Goal: Transaction & Acquisition: Purchase product/service

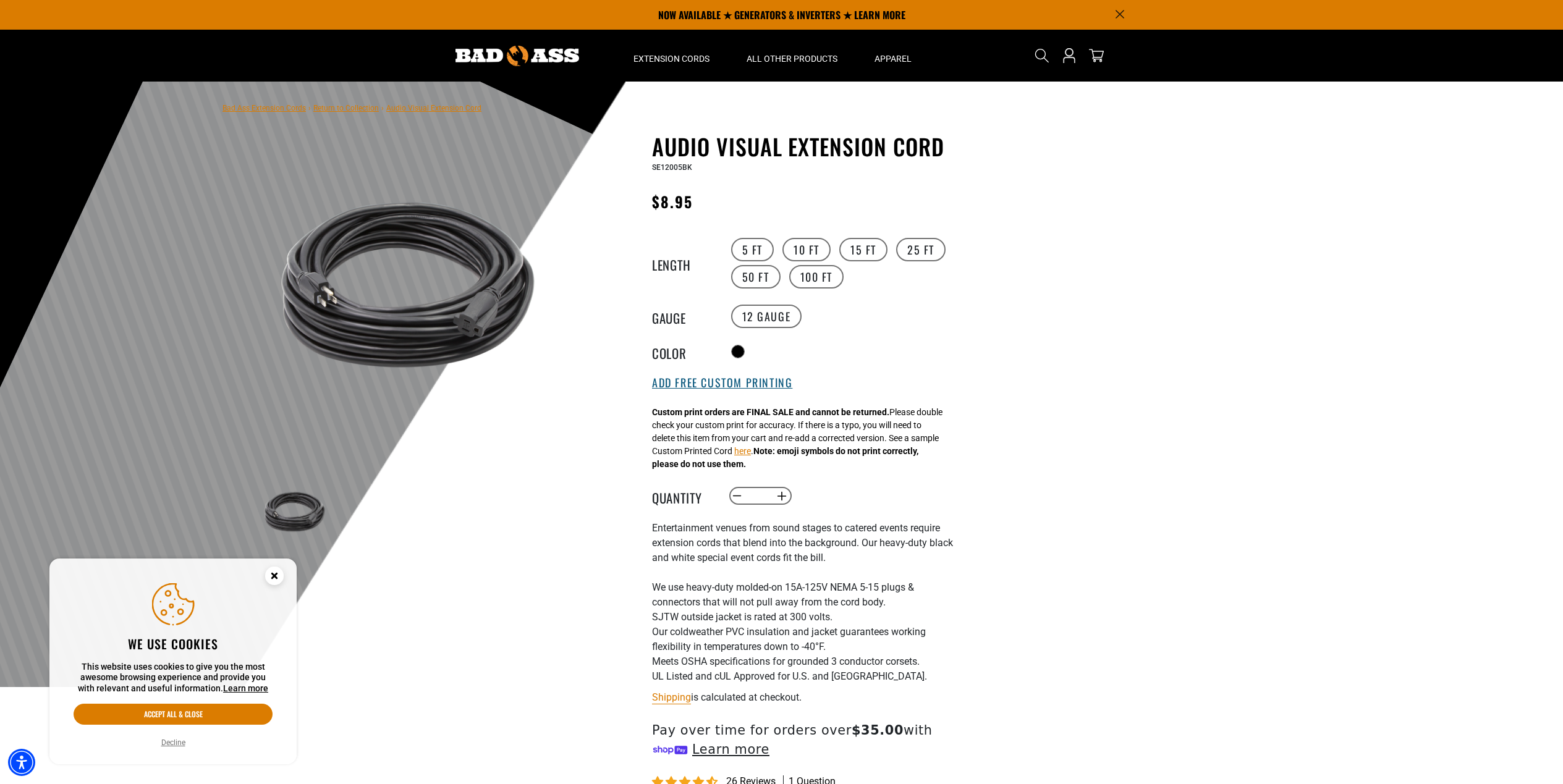
click at [726, 383] on button "Add Free Custom Printing" at bounding box center [722, 383] width 140 height 14
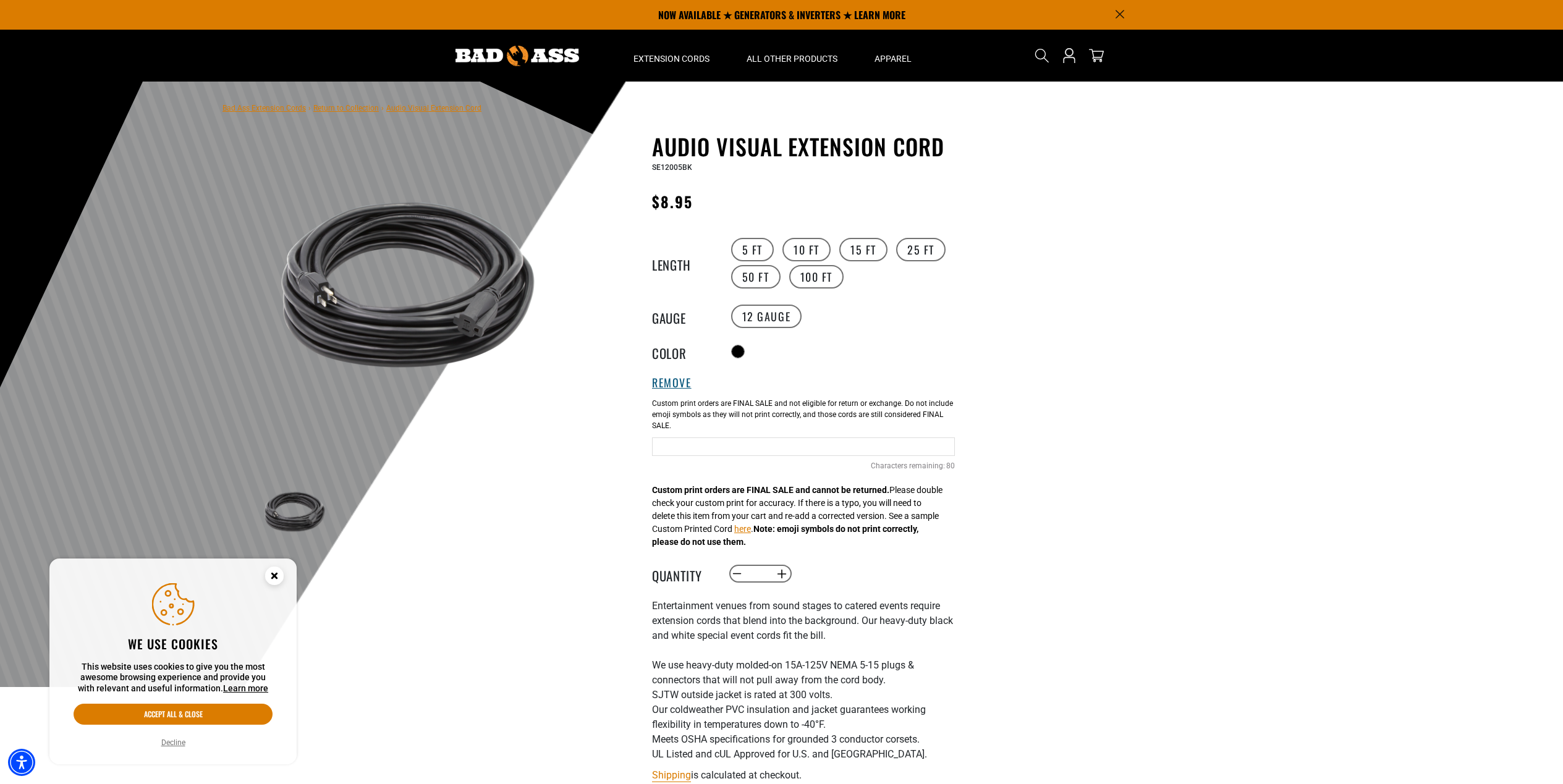
click at [726, 383] on div "Remove a a Add Free Custom Printing Cable Printing 80 Characters remaining: / 80" at bounding box center [804, 430] width 303 height 108
click at [654, 385] on button "Remove" at bounding box center [672, 383] width 39 height 14
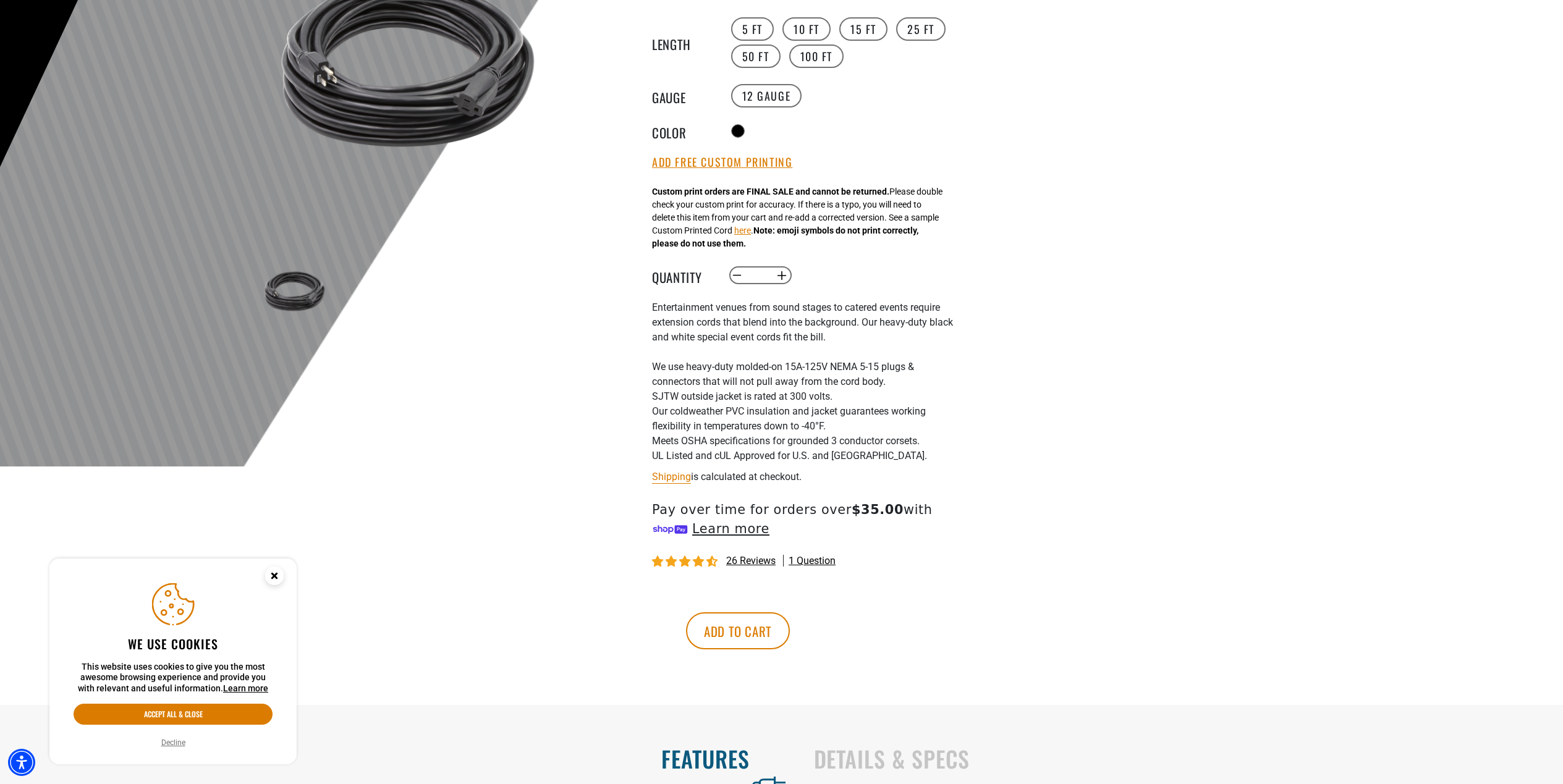
scroll to position [222, 0]
click at [790, 627] on button "Add to cart" at bounding box center [738, 629] width 104 height 37
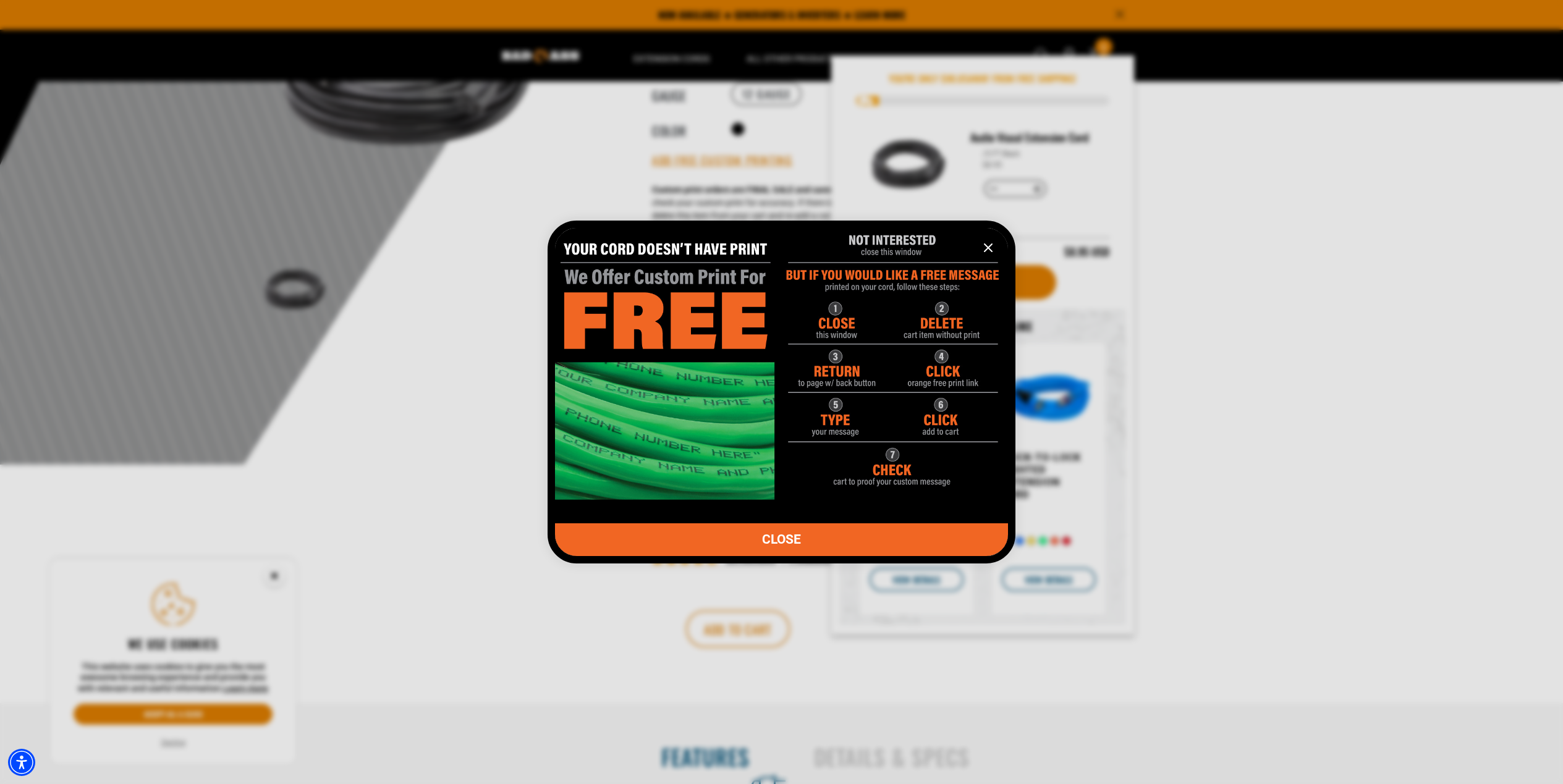
click at [990, 251] on icon "information" at bounding box center [987, 247] width 15 height 15
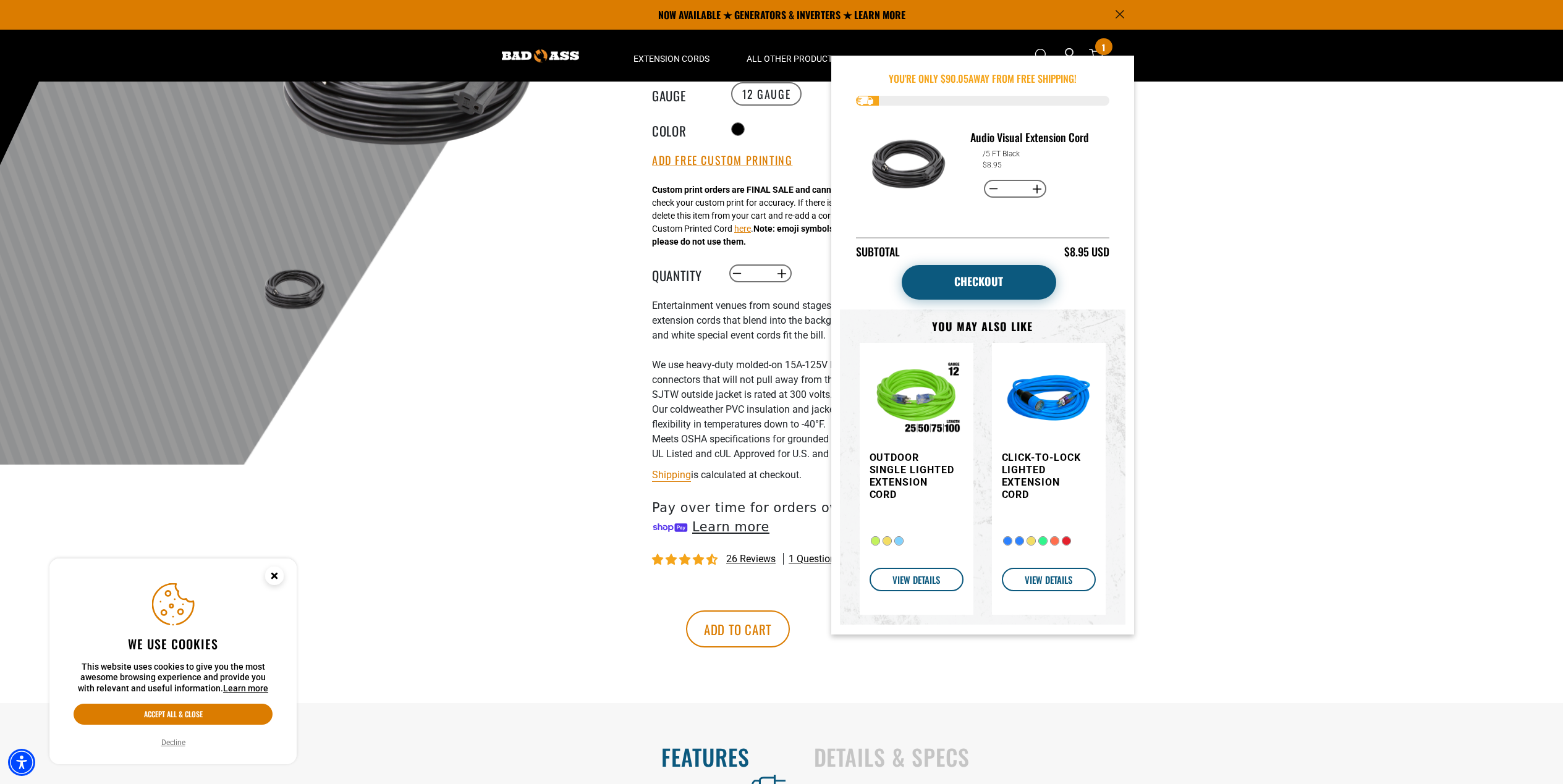
click at [987, 265] on link "Checkout" at bounding box center [979, 283] width 155 height 35
